Goal: Check status

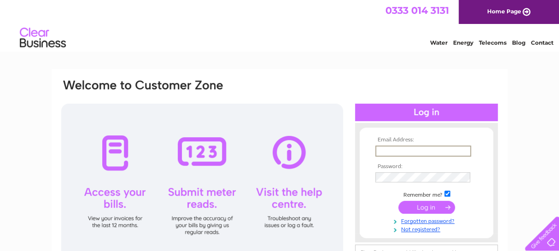
click at [378, 147] on input "text" at bounding box center [423, 150] width 96 height 11
type input "icc@goodliffe-estates.com"
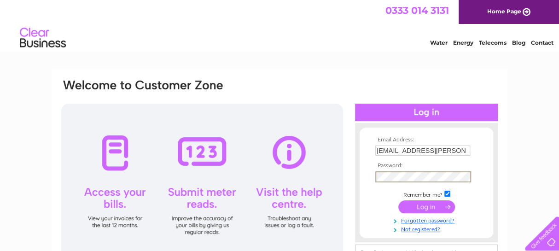
click at [426, 207] on input "submit" at bounding box center [426, 206] width 57 height 13
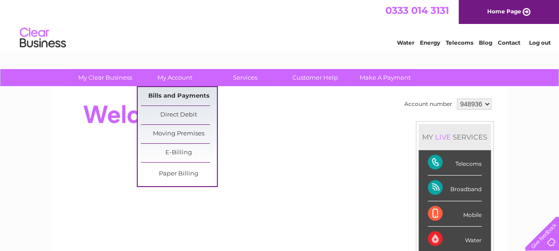
click at [185, 96] on link "Bills and Payments" at bounding box center [179, 96] width 76 height 18
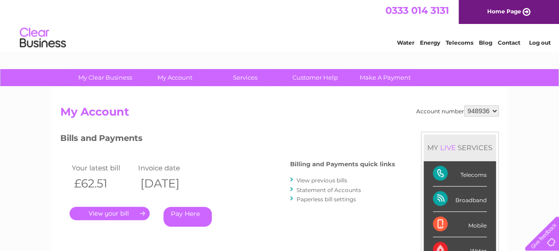
click at [135, 211] on link "." at bounding box center [110, 213] width 80 height 13
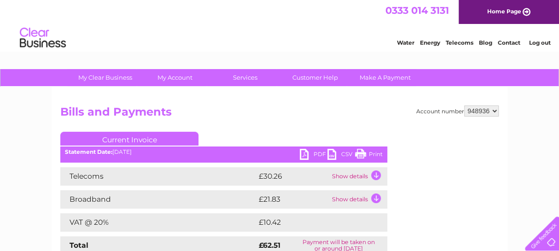
click at [374, 156] on link "Print" at bounding box center [369, 155] width 28 height 13
click at [535, 43] on link "Log out" at bounding box center [539, 42] width 22 height 7
